Goal: Task Accomplishment & Management: Use online tool/utility

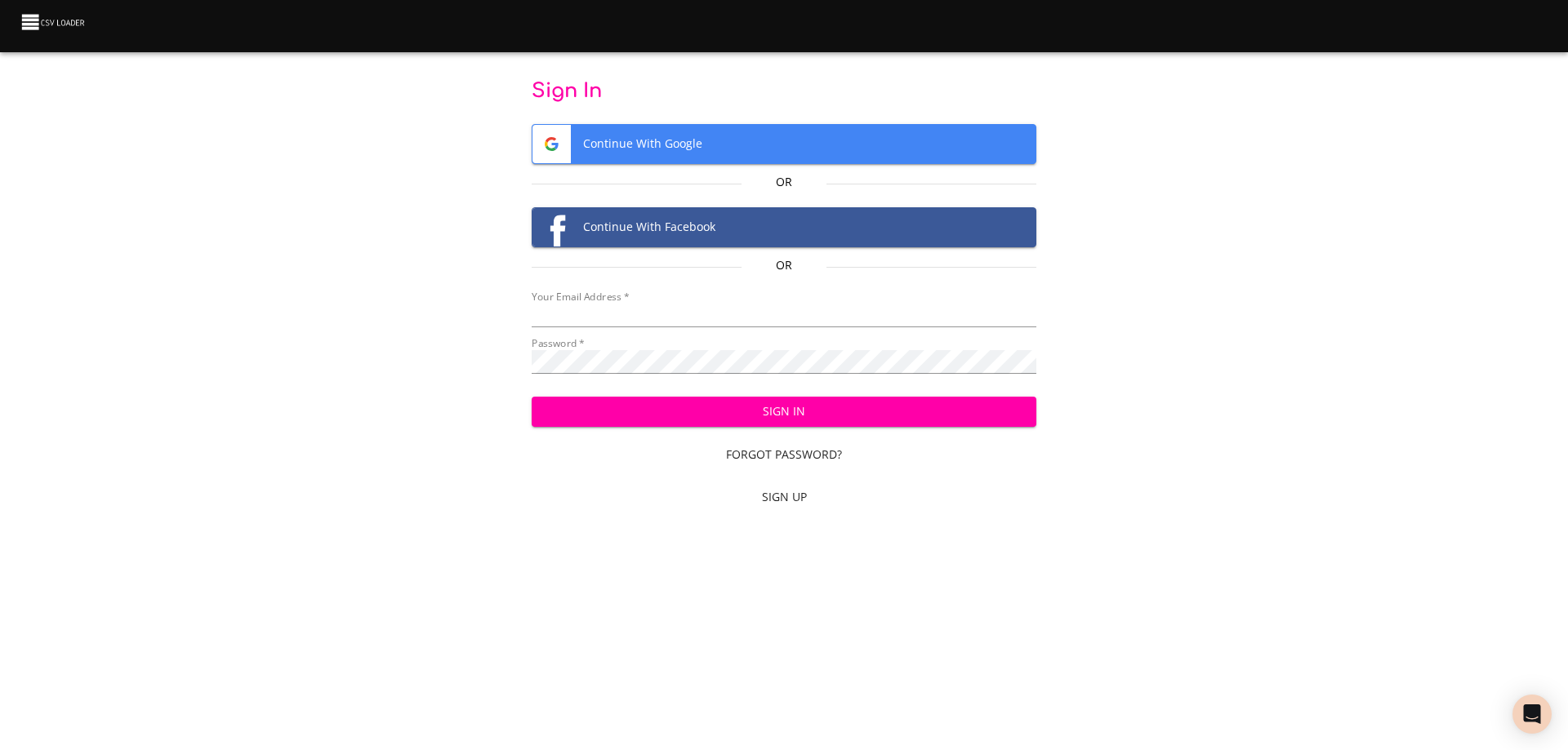
type input "[EMAIL_ADDRESS][DOMAIN_NAME]"
click at [736, 408] on span "Sign In" at bounding box center [784, 412] width 479 height 20
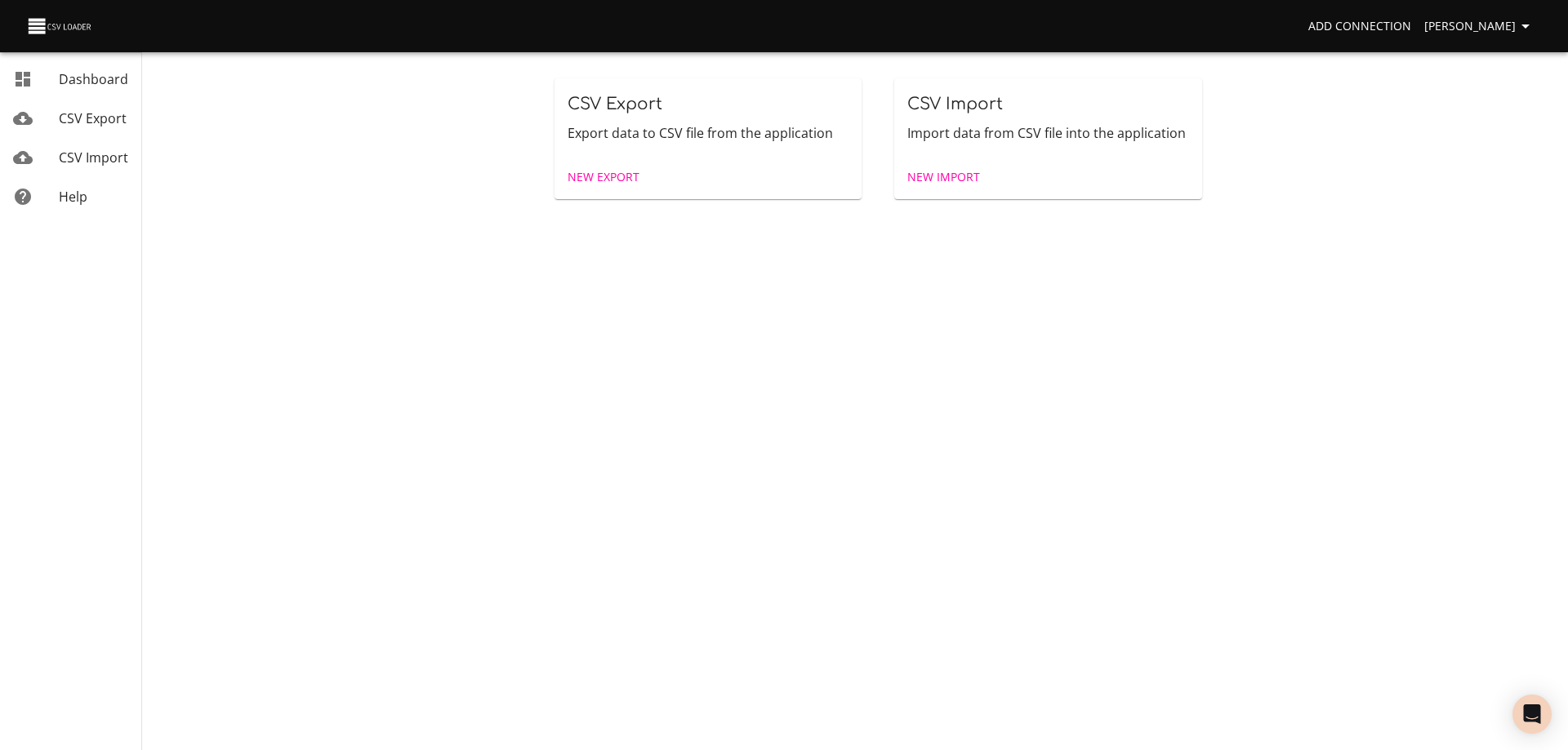
click at [940, 175] on span "New Import" at bounding box center [943, 178] width 73 height 20
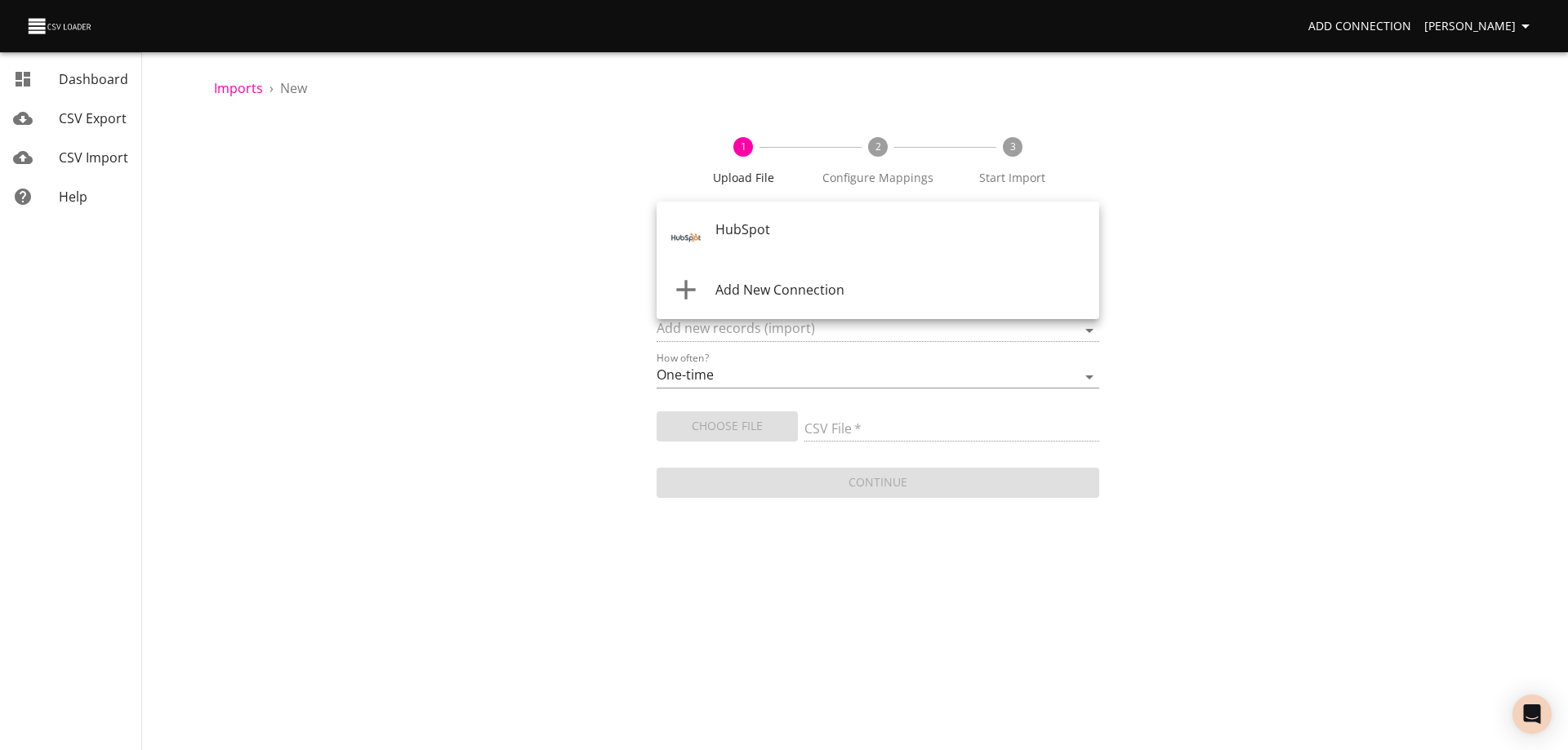
click at [841, 232] on body "Add Connection Wayne Dashboard CSV Export CSV Import Help Imports › New 1 Uploa…" at bounding box center [784, 375] width 1568 height 750
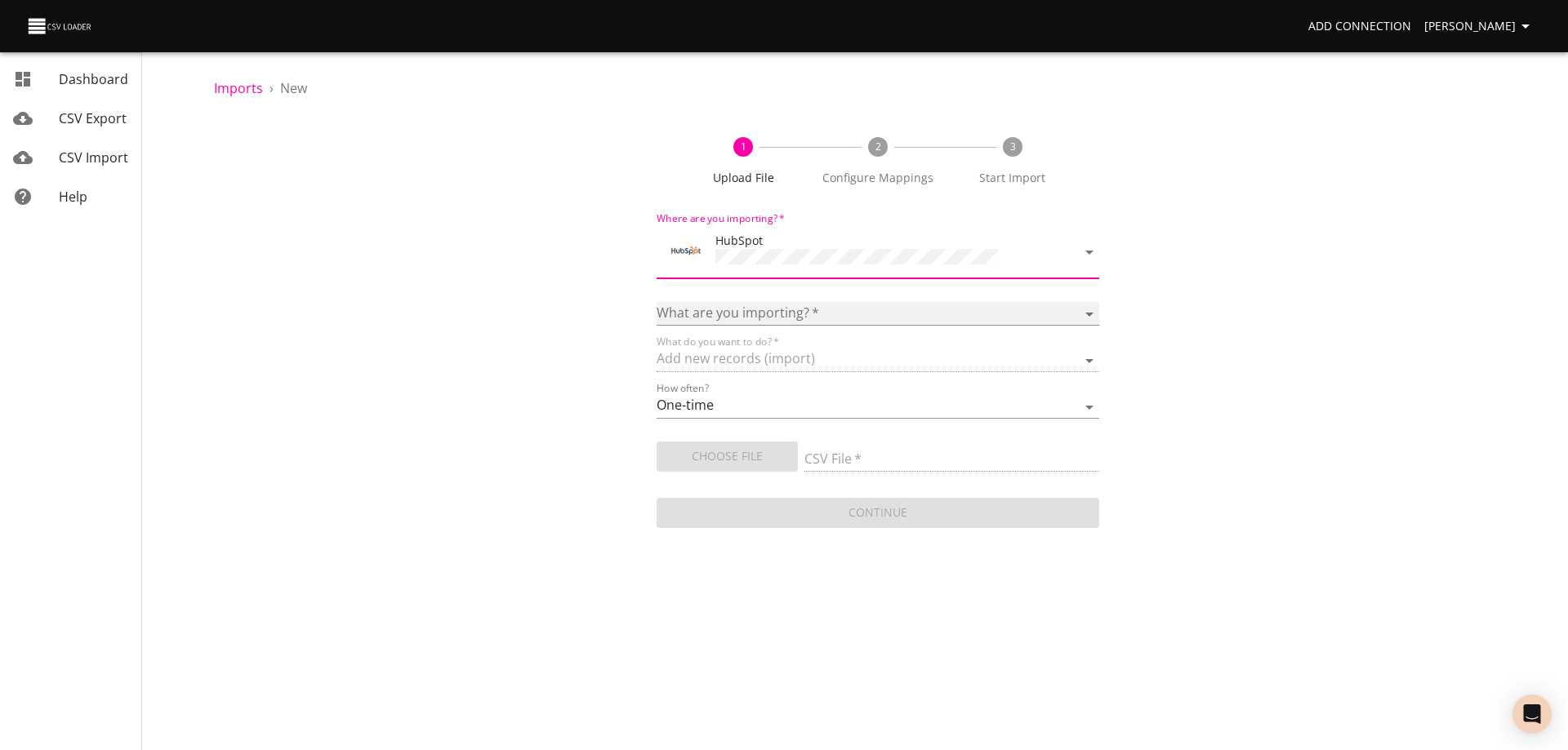
click at [794, 307] on select "Calls Companies Contacts Deals Emails Line items Meetings Notes Products Tasks …" at bounding box center [877, 313] width 443 height 23
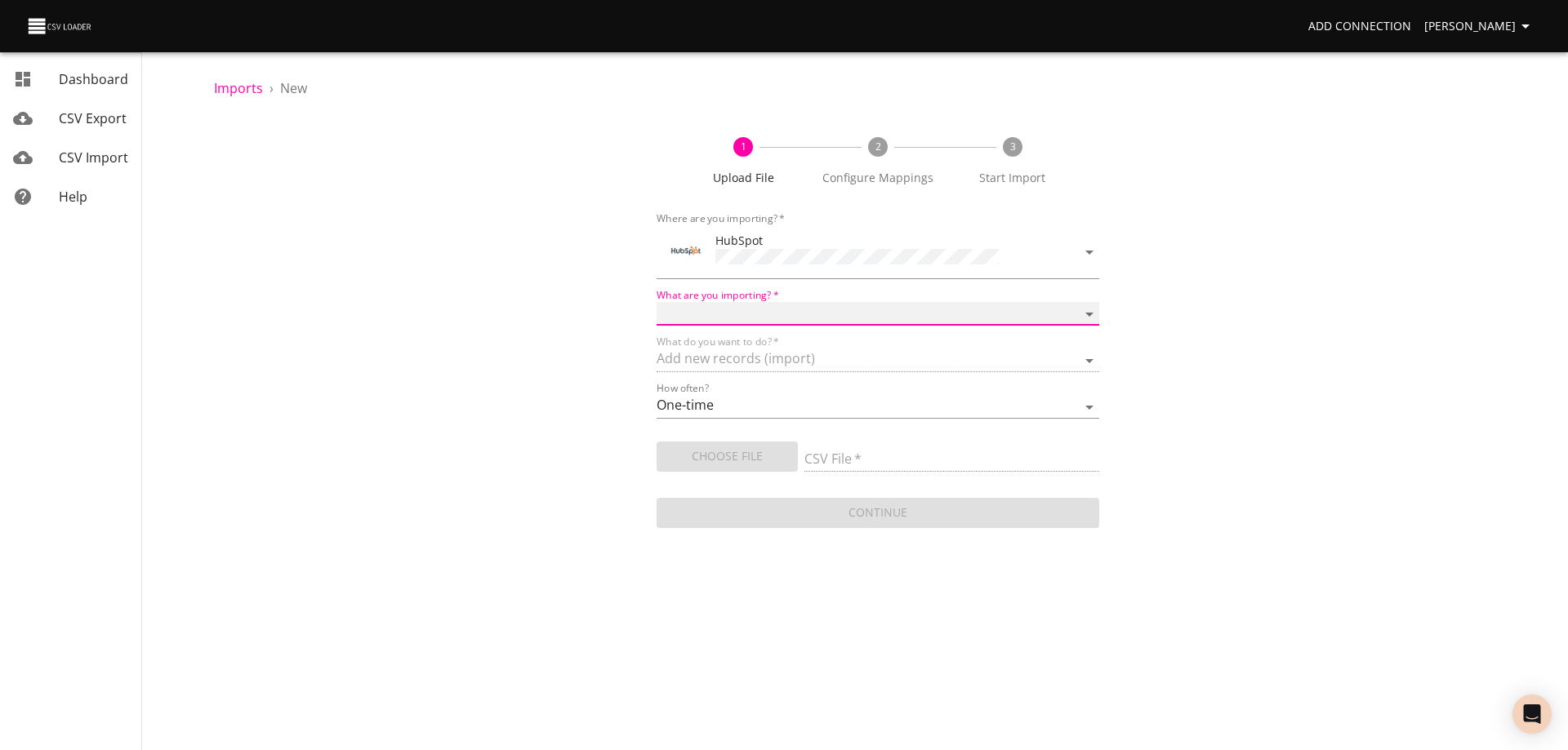
select select "deals"
click at [656, 302] on select "Calls Companies Contacts Deals Emails Line items Meetings Notes Products Tasks …" at bounding box center [877, 313] width 443 height 23
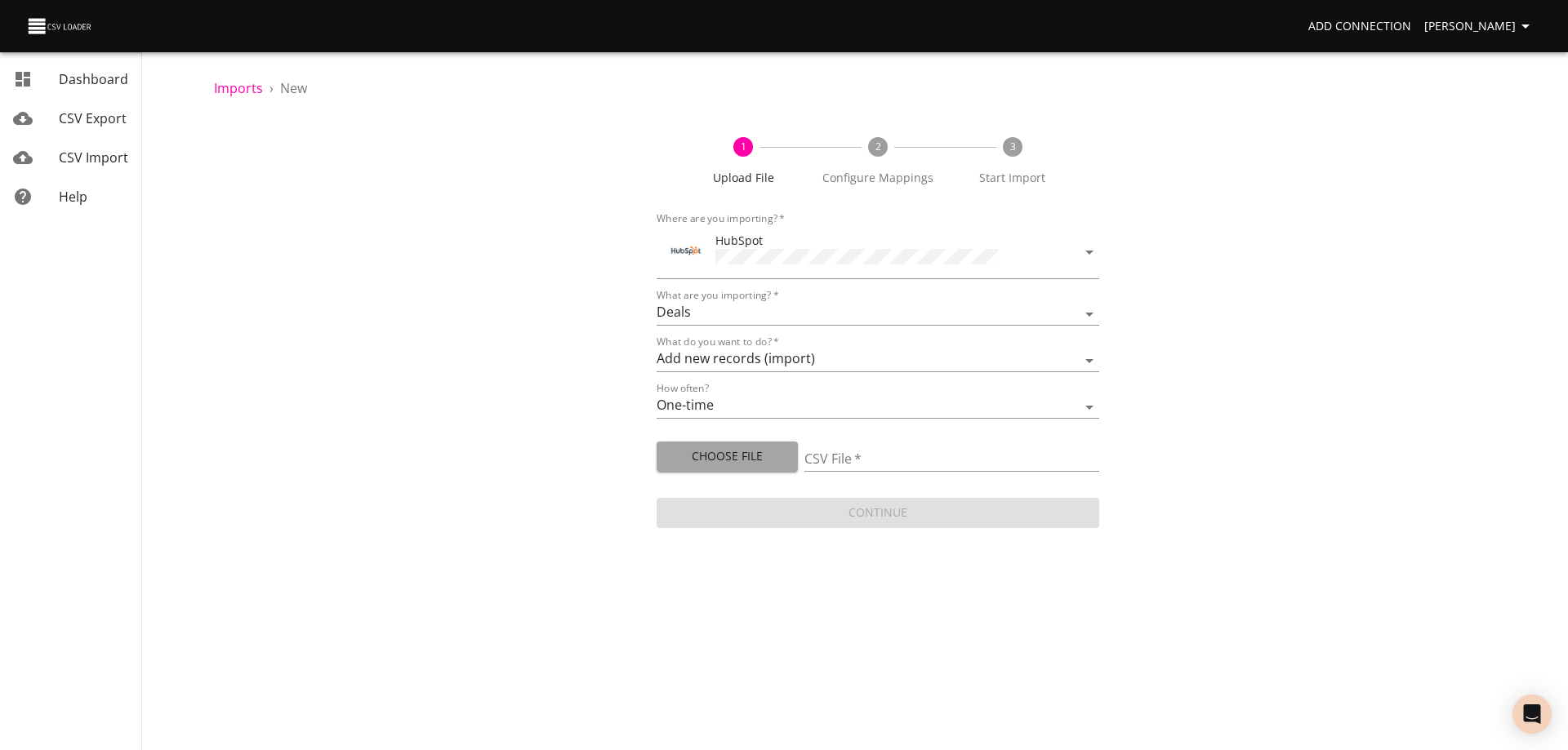
click at [728, 456] on span "Choose File" at bounding box center [727, 457] width 116 height 20
type input "Doctor Daily Sales 08252025.csv"
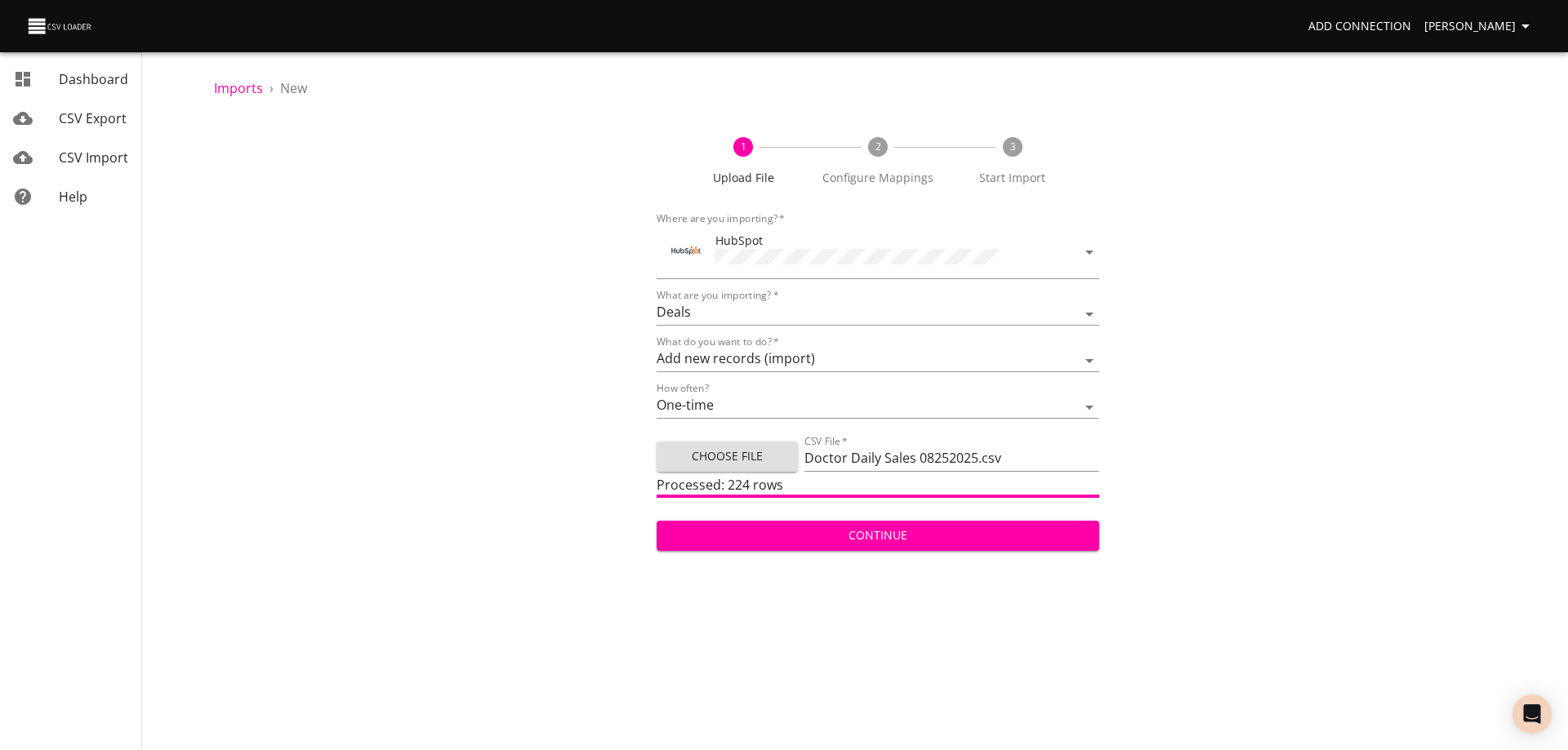
click at [901, 531] on span "Continue" at bounding box center [877, 536] width 417 height 20
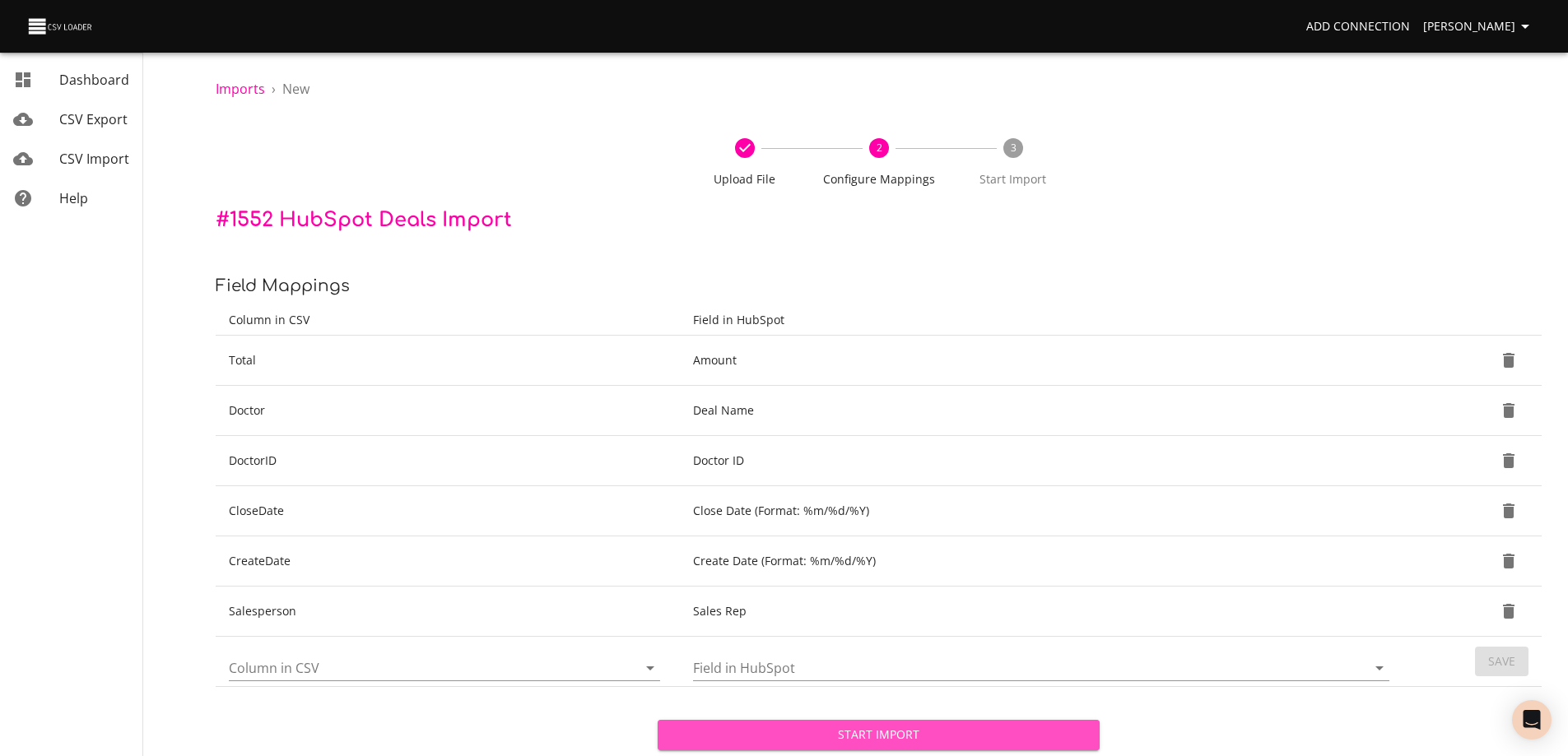
click at [891, 741] on span "Start Import" at bounding box center [878, 735] width 415 height 21
